Goal: Find specific fact: Find specific fact

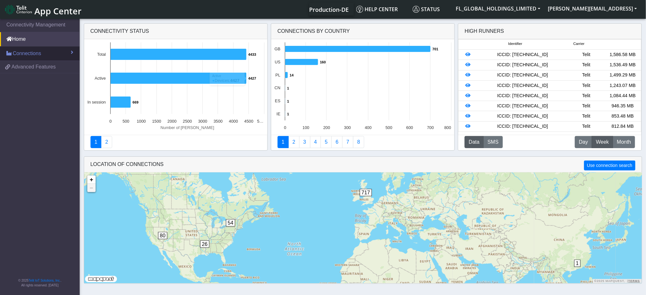
click at [48, 53] on link "Connections" at bounding box center [40, 54] width 80 height 14
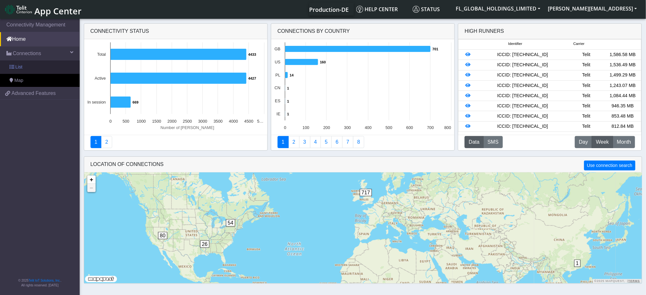
click at [27, 67] on link "List" at bounding box center [40, 67] width 80 height 13
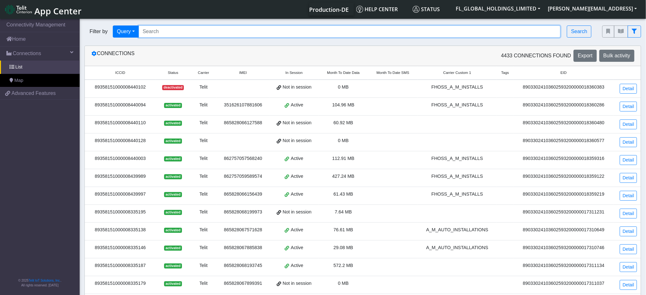
drag, startPoint x: 173, startPoint y: 27, endPoint x: 176, endPoint y: 32, distance: 5.6
click at [174, 27] on input "Search..." at bounding box center [350, 31] width 422 height 12
type input "89358151000008349972"
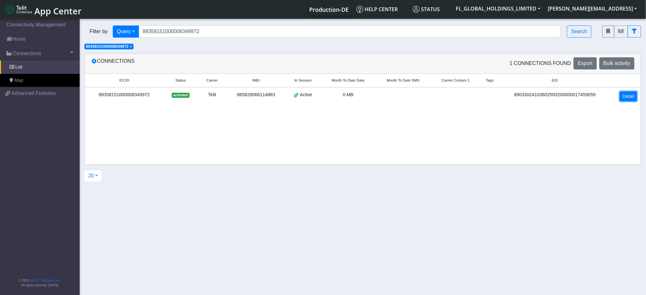
click at [629, 99] on link "Detail" at bounding box center [628, 96] width 17 height 10
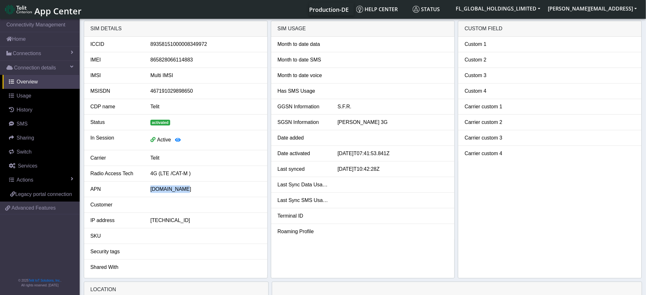
drag, startPoint x: 178, startPoint y: 189, endPoint x: 151, endPoint y: 191, distance: 27.1
click at [151, 191] on div "[DOMAIN_NAME]" at bounding box center [206, 189] width 120 height 8
copy div "[DOMAIN_NAME]"
